Goal: Book appointment/travel/reservation

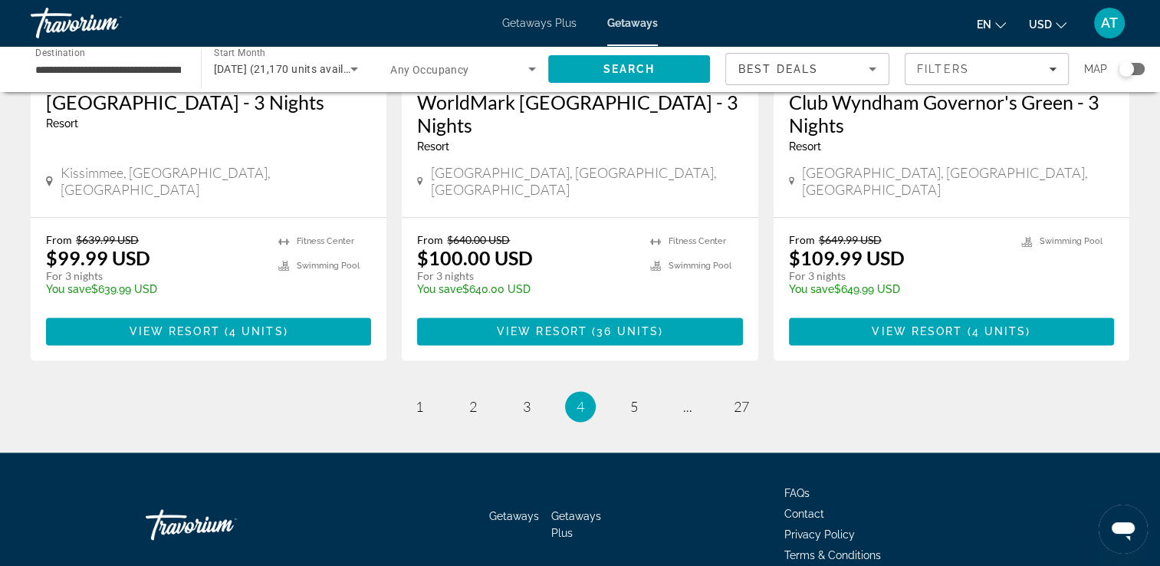
scroll to position [1983, 0]
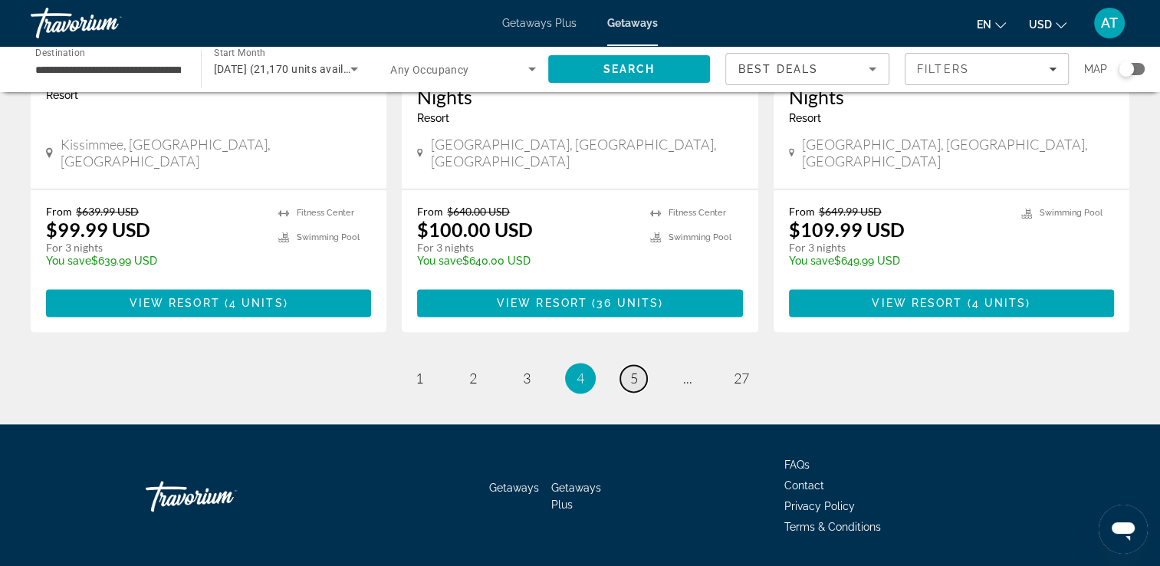
click at [637, 370] on span "5" at bounding box center [634, 378] width 8 height 17
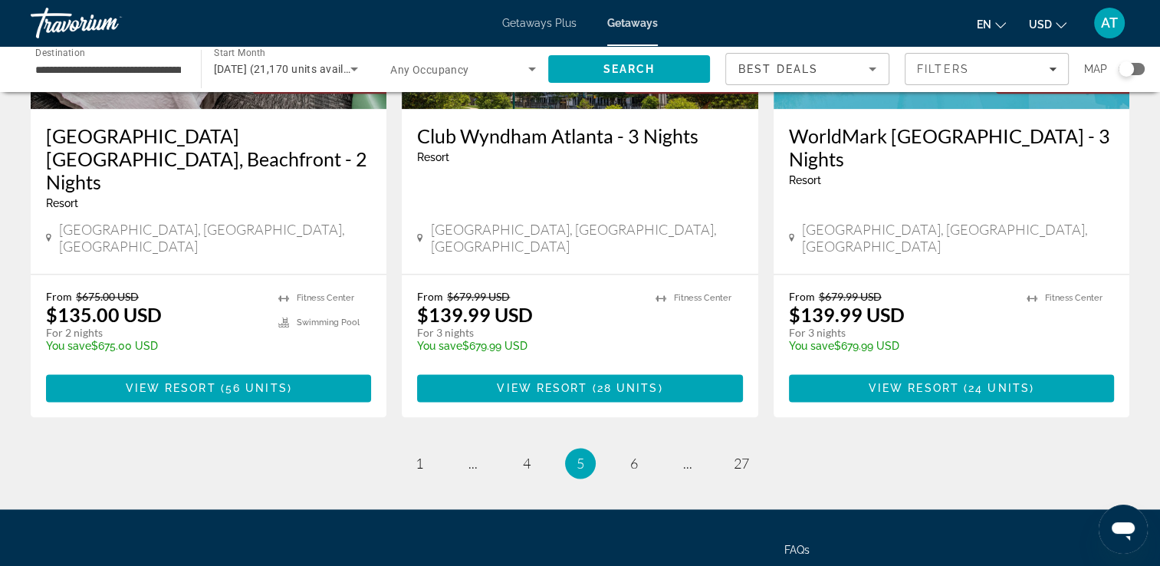
scroll to position [1982, 0]
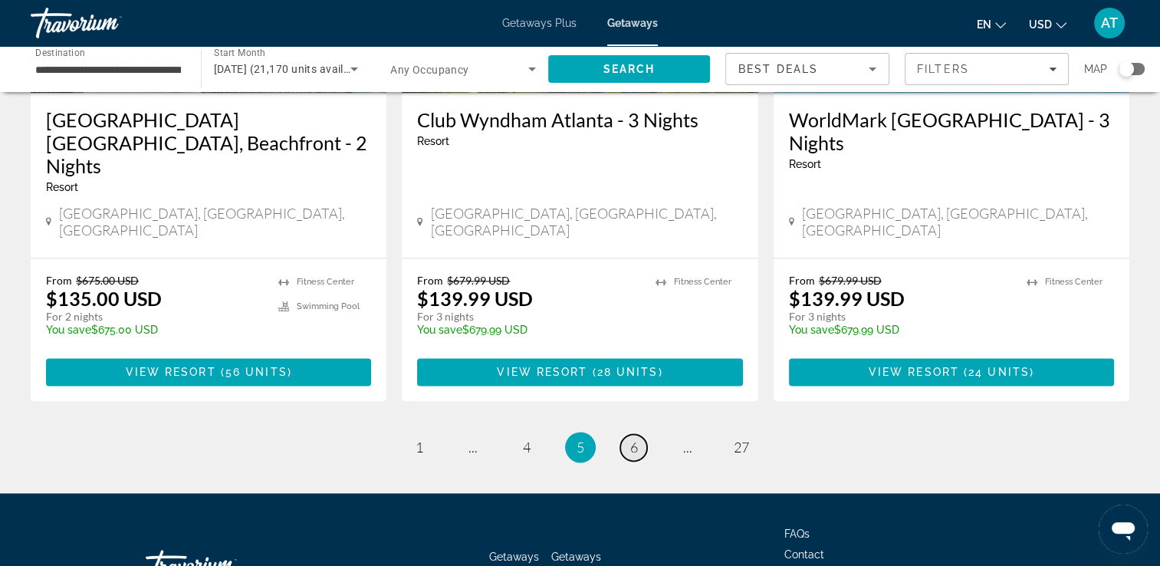
click at [631, 439] on span "6" at bounding box center [634, 447] width 8 height 17
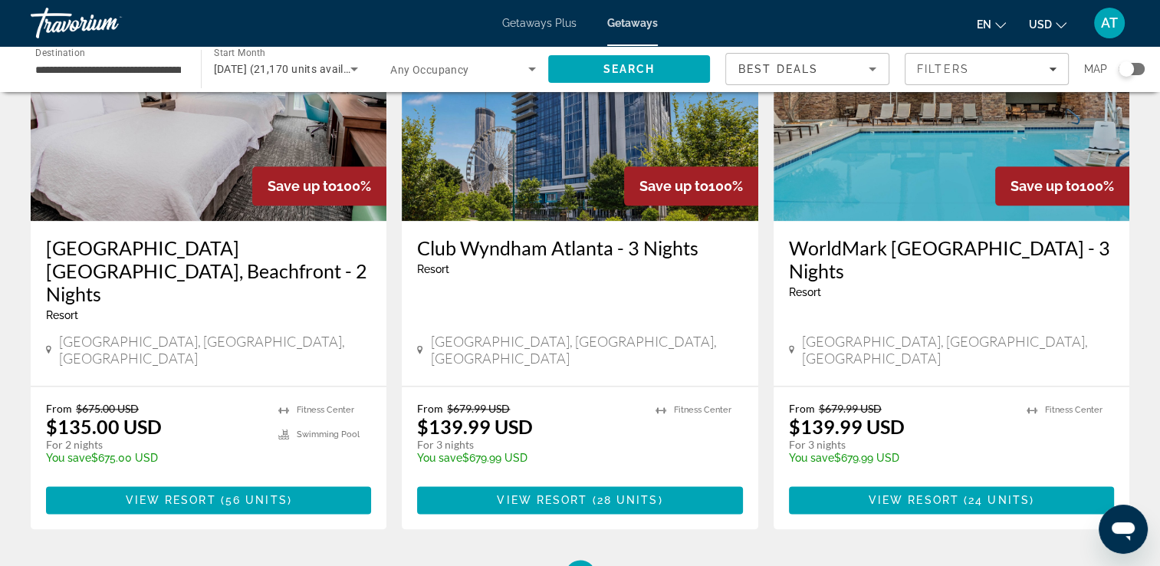
scroll to position [1889, 0]
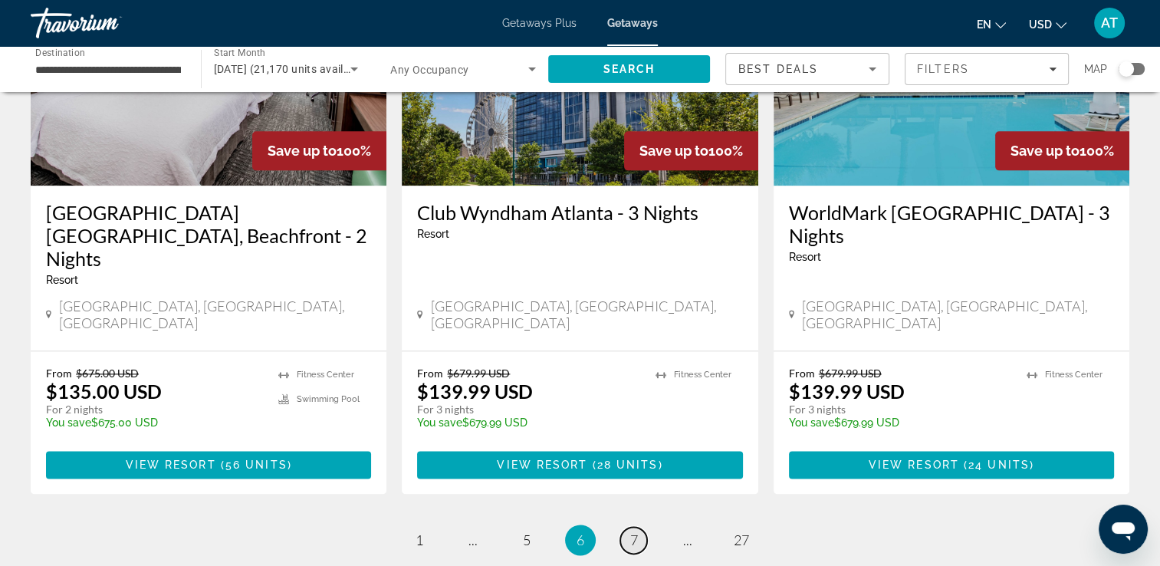
click at [635, 531] on span "7" at bounding box center [634, 539] width 8 height 17
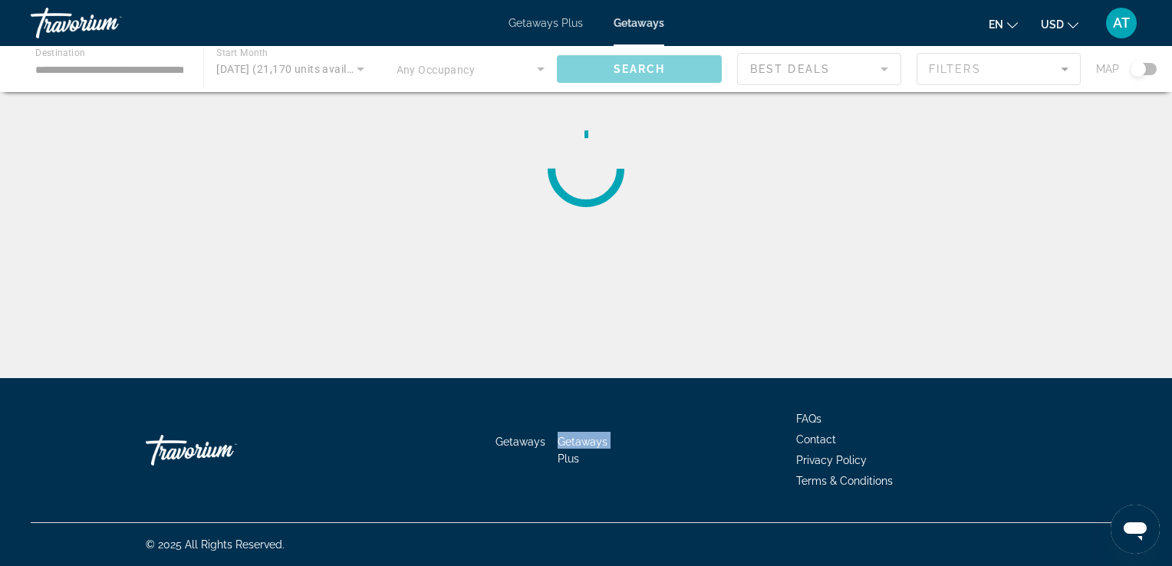
click at [635, 422] on div "Getaways Getaways Plus FAQs Contact Privacy Policy Terms & Conditions" at bounding box center [586, 450] width 1110 height 144
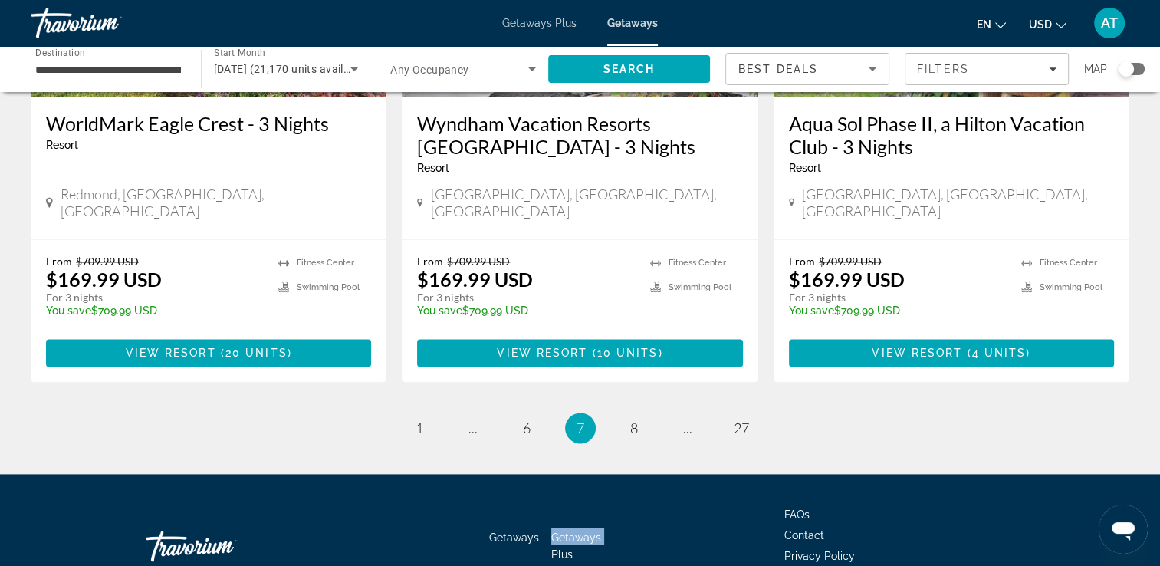
scroll to position [1895, 0]
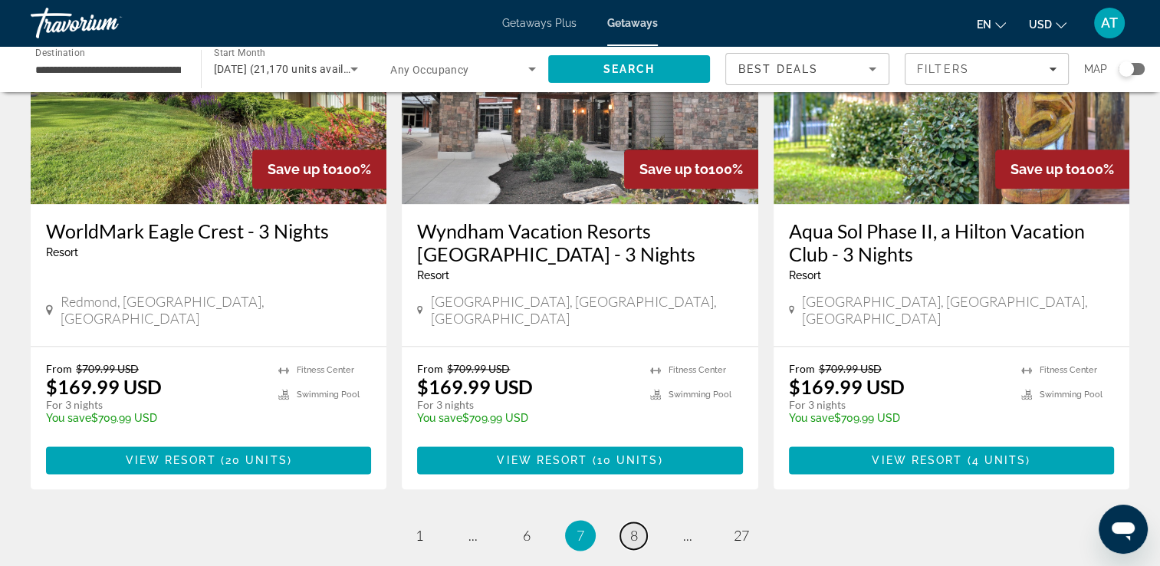
click at [643, 522] on link "page 8" at bounding box center [633, 535] width 27 height 27
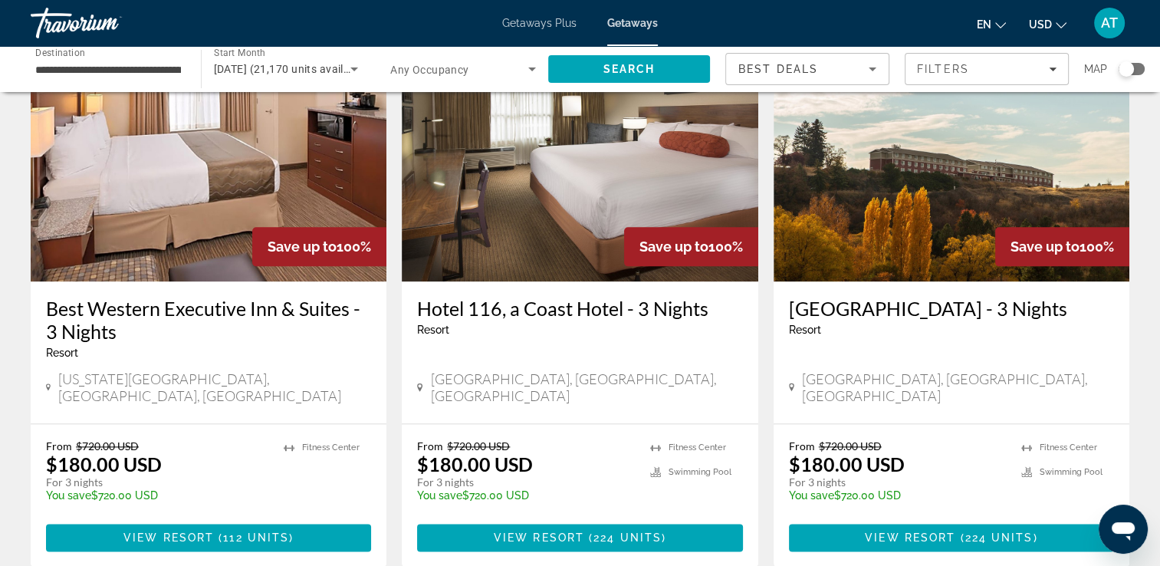
scroll to position [1814, 0]
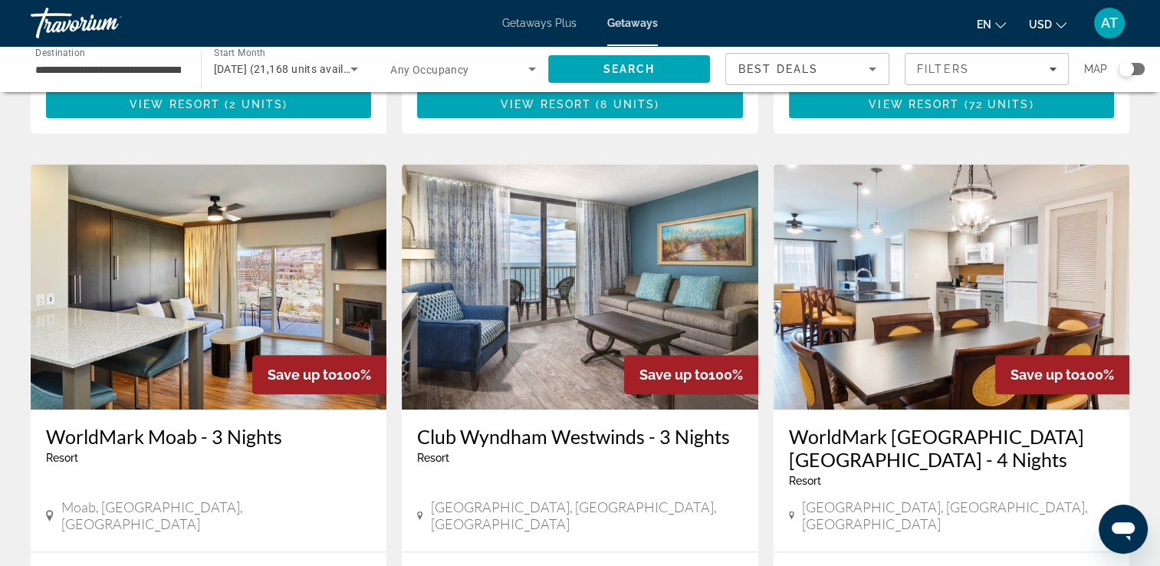
scroll to position [1672, 0]
